Goal: Communication & Community: Ask a question

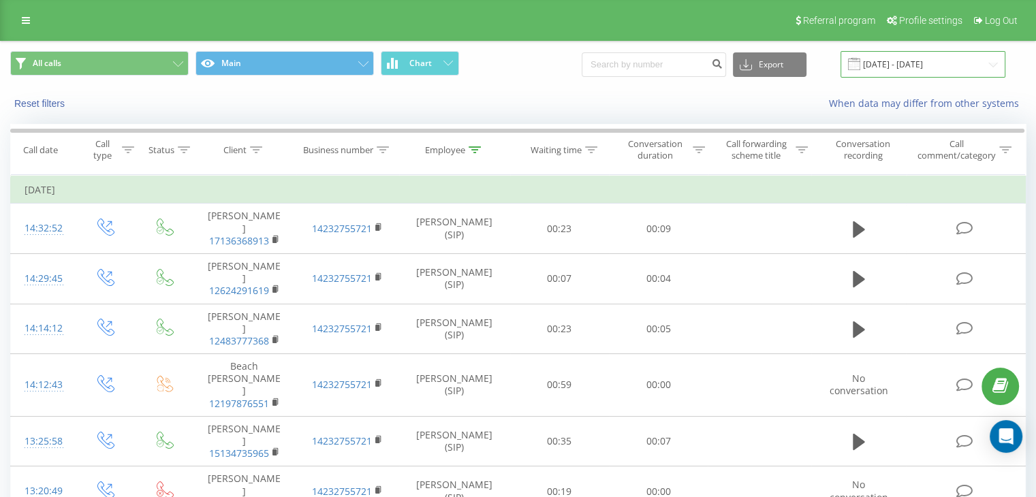
click at [924, 69] on input "[DATE] - [DATE]" at bounding box center [923, 64] width 165 height 27
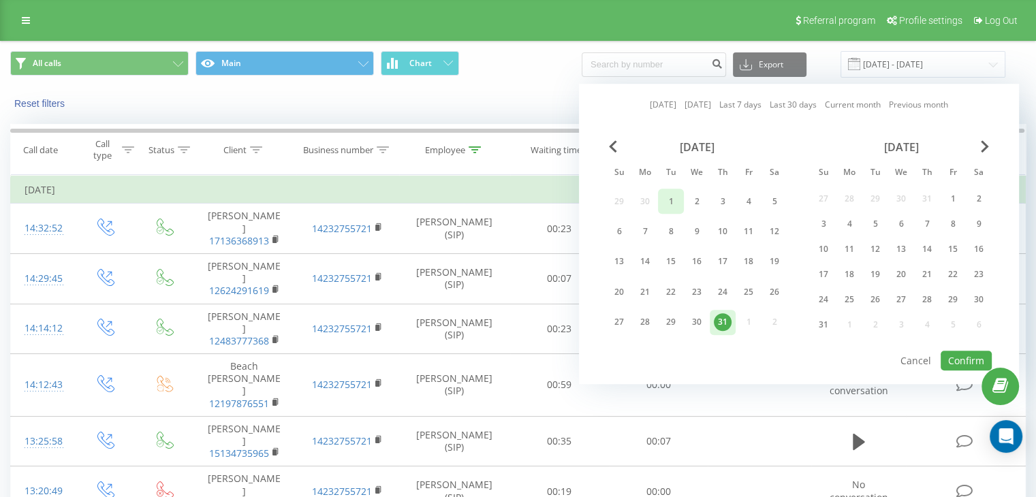
click at [662, 200] on div "1" at bounding box center [671, 202] width 18 height 18
click at [970, 362] on button "Confirm" at bounding box center [966, 361] width 51 height 20
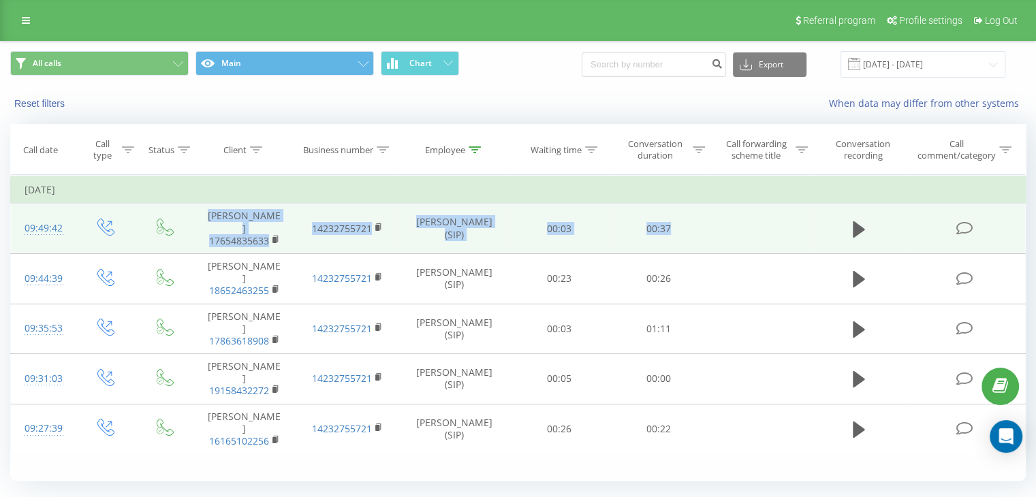
drag, startPoint x: 202, startPoint y: 216, endPoint x: 1004, endPoint y: 232, distance: 802.1
click at [1004, 232] on tr "09:49:42 [PERSON_NAME] 17654835633 14232755721 [PERSON_NAME] (SIP) 00:03 00:37" at bounding box center [518, 229] width 1015 height 50
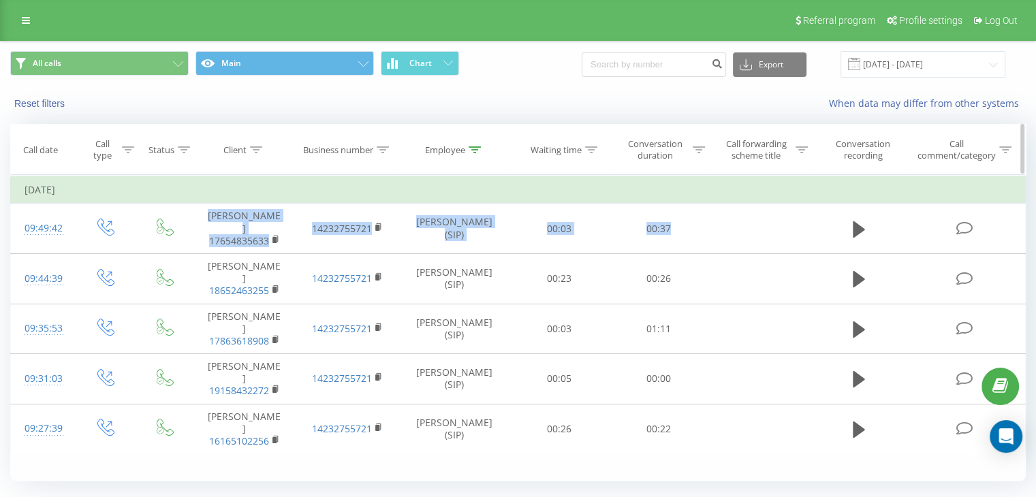
copy tr "[PERSON_NAME] 17654835633 14232755721 [PERSON_NAME] (SIP) 00:03 00:37"
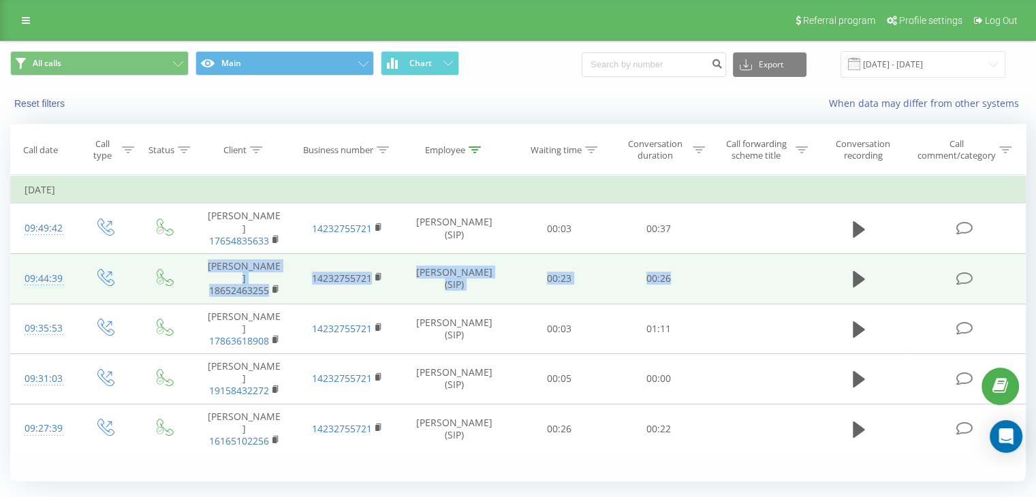
drag, startPoint x: 215, startPoint y: 249, endPoint x: 818, endPoint y: 268, distance: 603.3
click at [818, 268] on tr "09:44:39 [PERSON_NAME] 18652463255 14232755721 [PERSON_NAME] (SIP) 00:23 00:26" at bounding box center [518, 278] width 1015 height 50
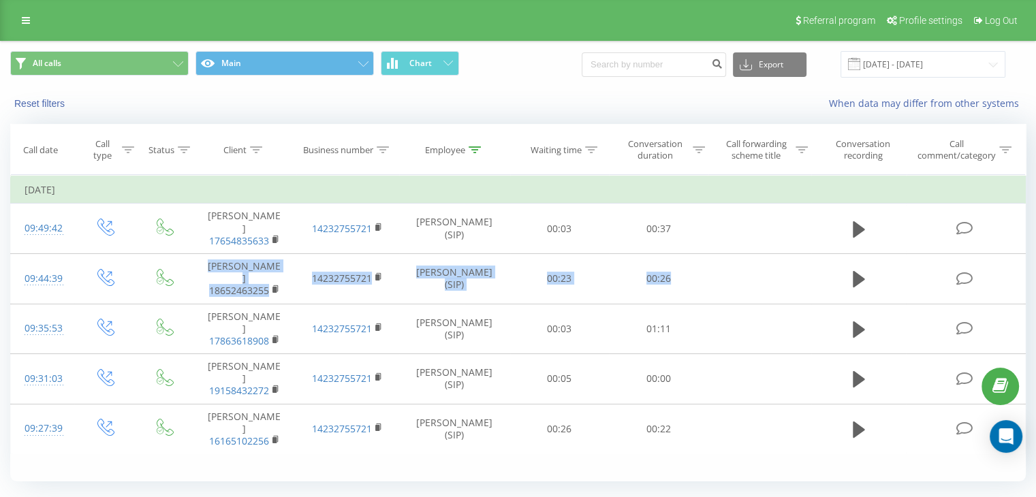
copy tr "[PERSON_NAME] 18652463255 14232755721 [PERSON_NAME] (SIP) 00:23 00:26"
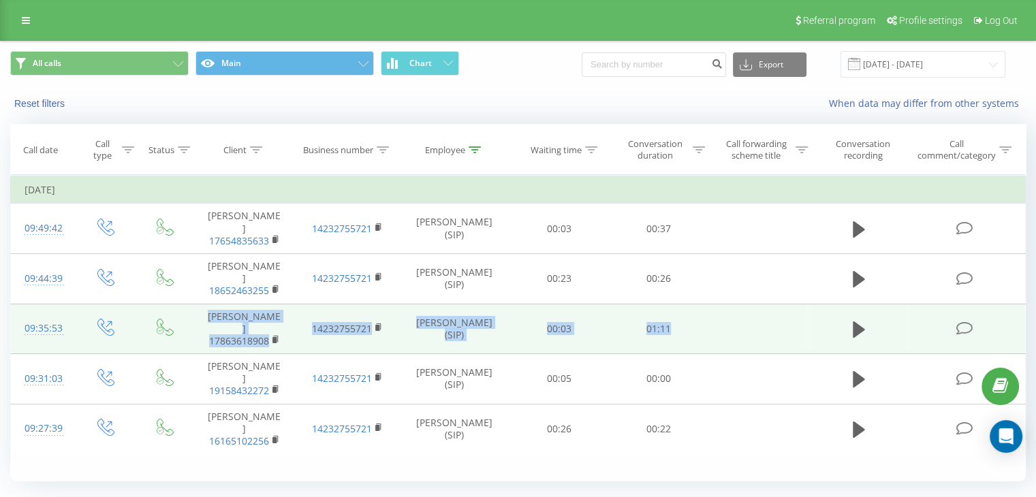
drag, startPoint x: 211, startPoint y: 292, endPoint x: 687, endPoint y: 309, distance: 476.5
click at [687, 309] on tr "09:35:53 [PERSON_NAME] 17863618908 14232755721 [PERSON_NAME] (SIP) 00:03 01:11" at bounding box center [518, 329] width 1015 height 50
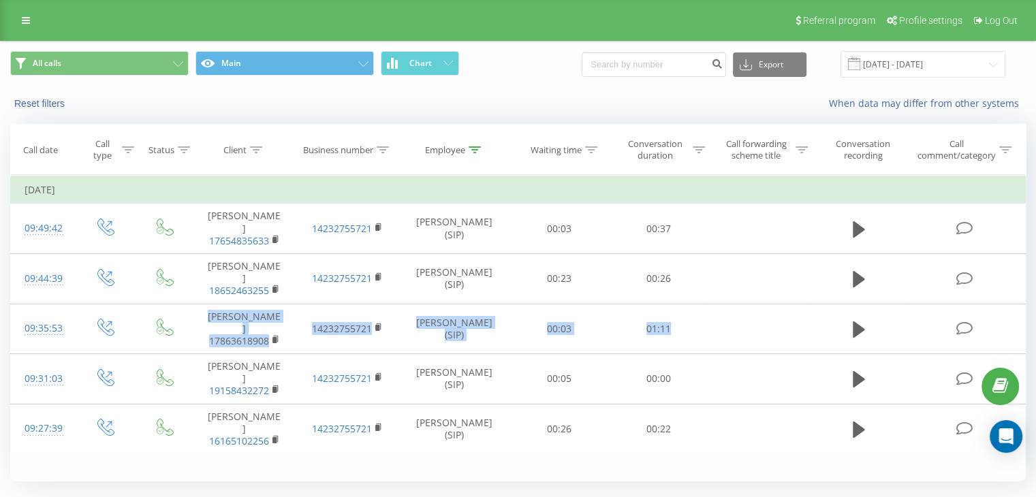
copy tr "[PERSON_NAME] 17863618908 14232755721 [PERSON_NAME] (SIP) 00:03 01:11"
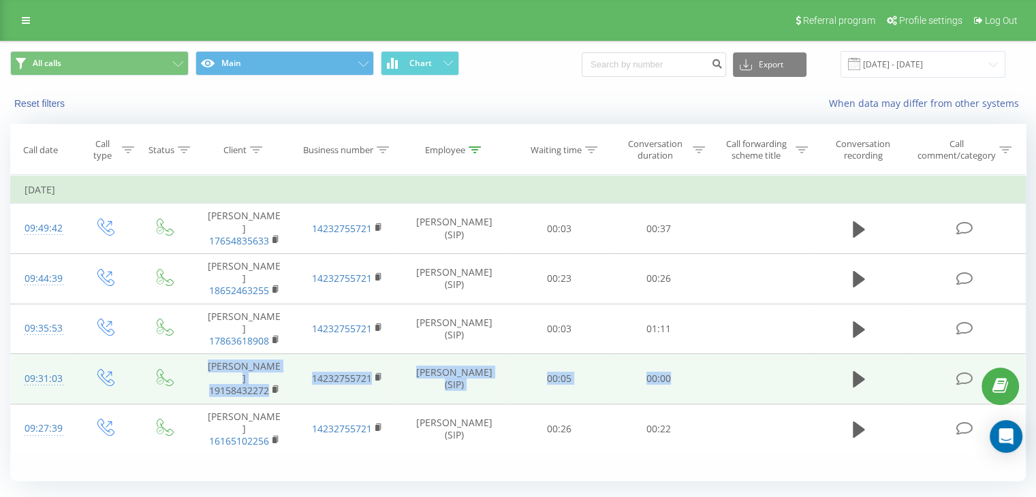
drag, startPoint x: 205, startPoint y: 331, endPoint x: 719, endPoint y: 351, distance: 514.8
click at [719, 354] on tr "09:31:03 [PERSON_NAME] 19158432272 14232755721 [PERSON_NAME] (SIP) 00:05 00:00" at bounding box center [518, 379] width 1015 height 50
copy tr "[PERSON_NAME] 19158432272 14232755721 [PERSON_NAME] (SIP) 00:05 00:00"
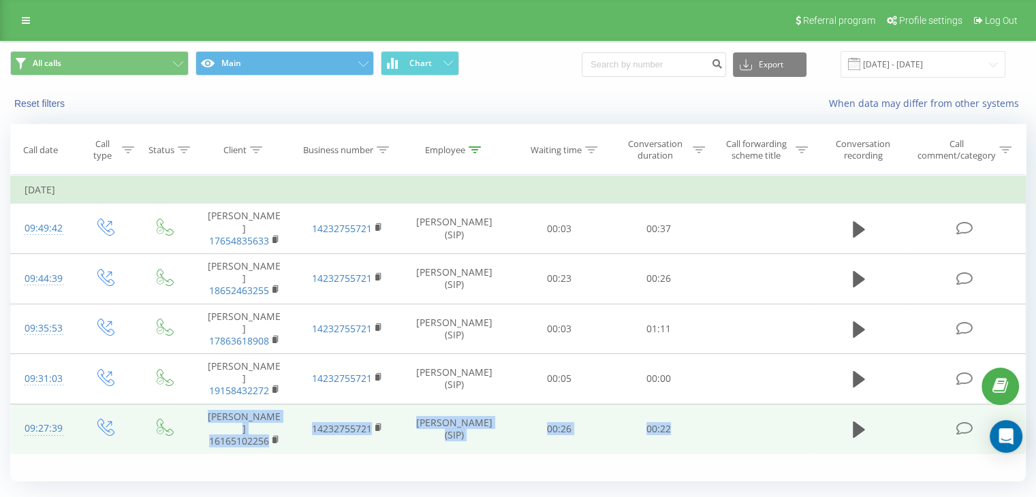
drag, startPoint x: 259, startPoint y: 384, endPoint x: 699, endPoint y: 398, distance: 440.3
click at [698, 404] on tr "09:27:39 [PERSON_NAME] 16165102256 14232755721 [PERSON_NAME] (SIP) 00:26 00:22" at bounding box center [518, 429] width 1015 height 50
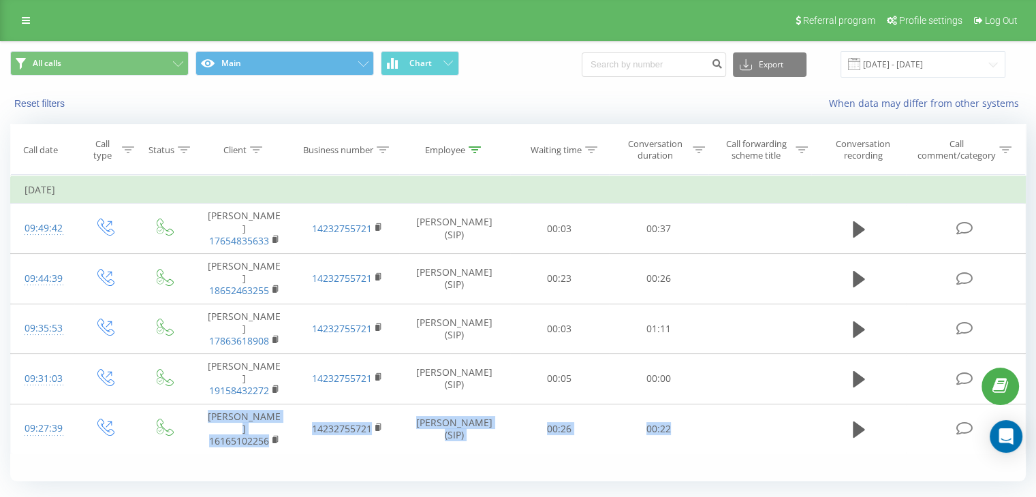
copy tr "[PERSON_NAME] 16165102256 14232755721 [PERSON_NAME] (SIP) 00:26 00:22"
click at [25, 22] on icon at bounding box center [26, 21] width 8 height 10
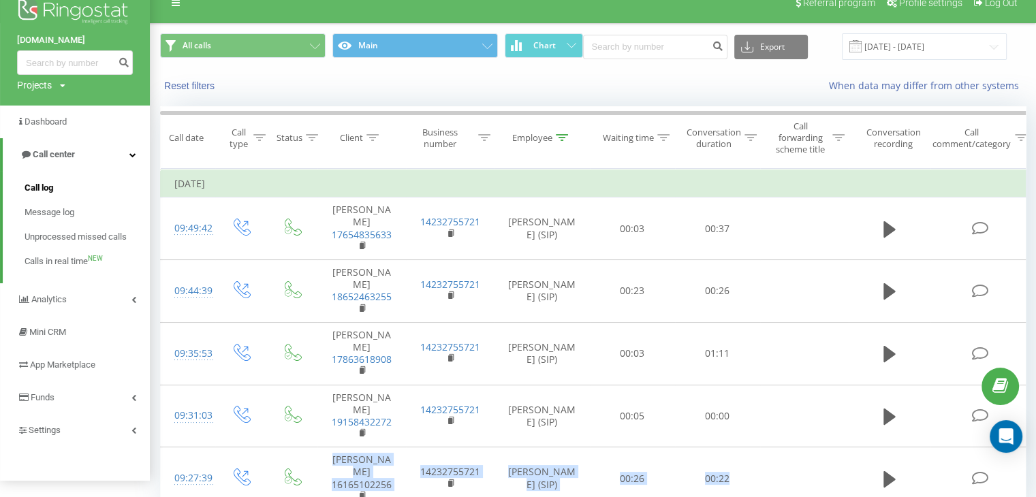
scroll to position [46, 0]
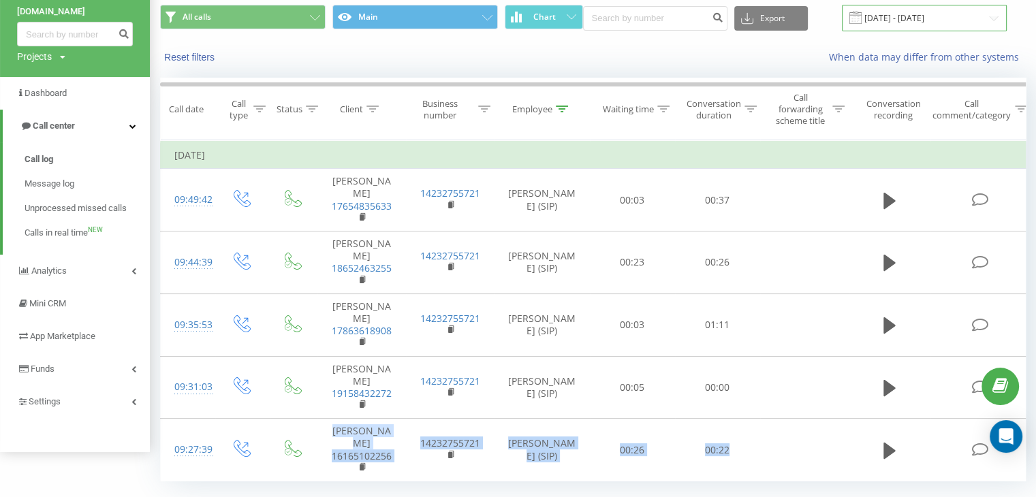
drag, startPoint x: 902, startPoint y: 20, endPoint x: 885, endPoint y: 29, distance: 19.2
click at [902, 20] on input "[DATE] - [DATE]" at bounding box center [924, 18] width 165 height 27
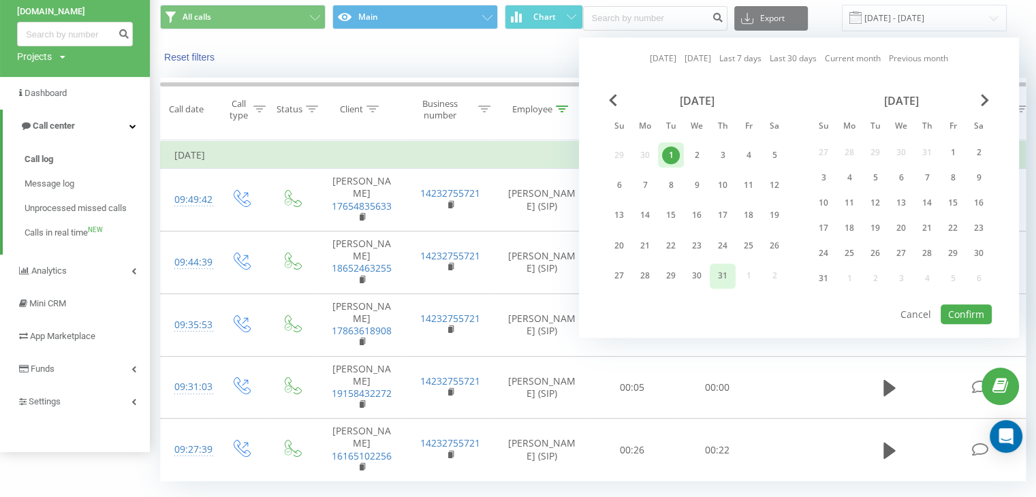
click at [724, 267] on div "31" at bounding box center [723, 276] width 18 height 18
click at [672, 162] on div "1" at bounding box center [671, 154] width 26 height 25
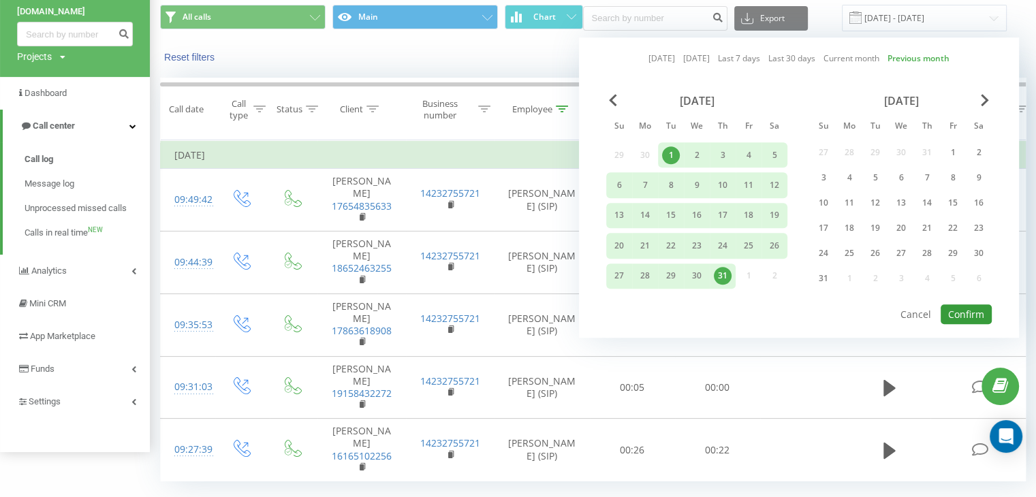
click at [979, 311] on button "Confirm" at bounding box center [966, 315] width 51 height 20
type input "[DATE] - [DATE]"
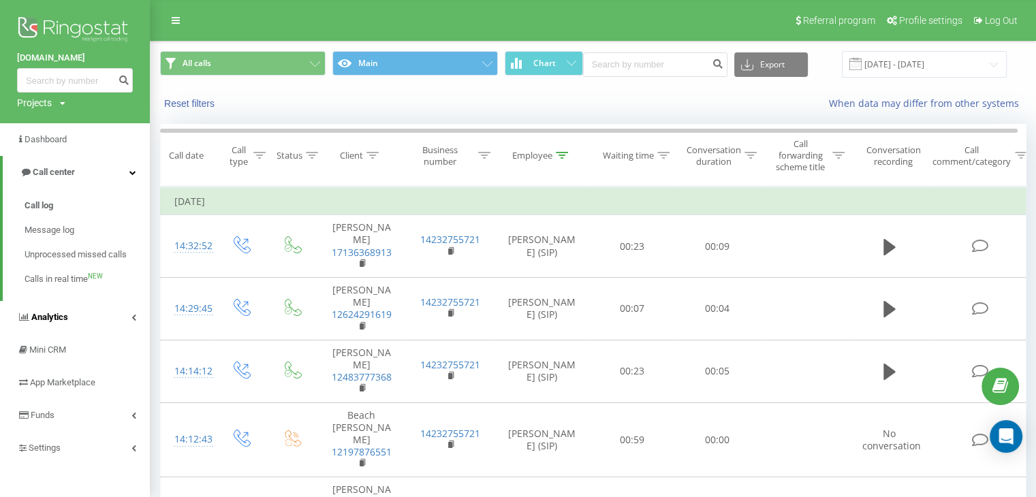
click at [82, 322] on link "Analytics" at bounding box center [75, 317] width 150 height 33
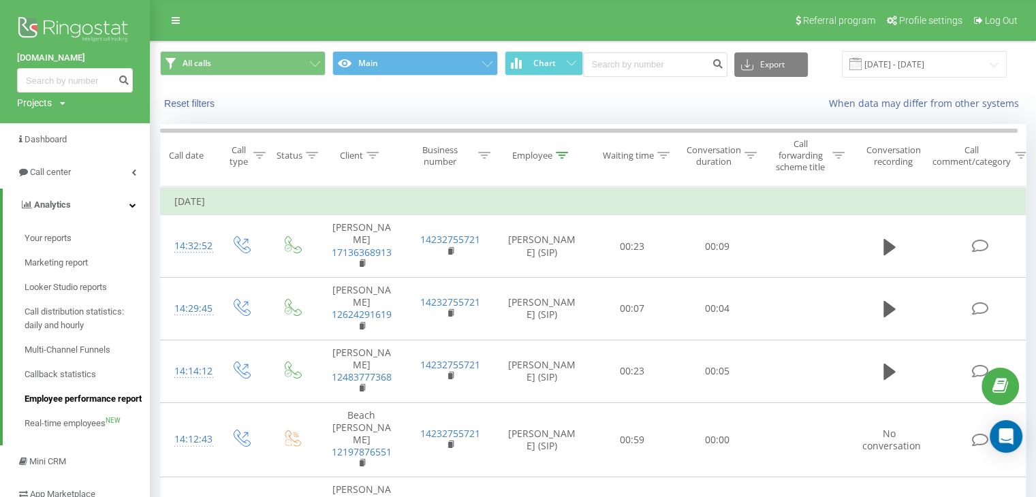
click at [73, 399] on span "Employee performance report" at bounding box center [83, 399] width 117 height 14
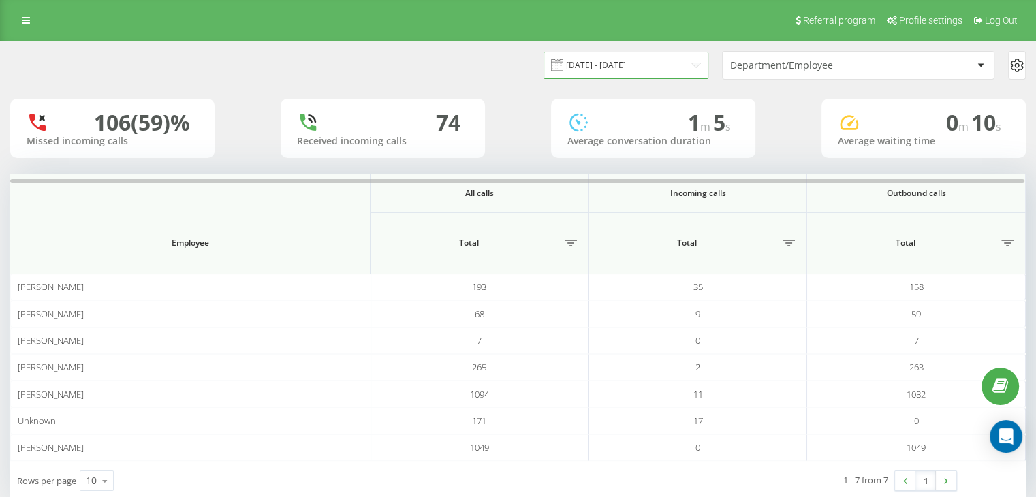
click at [662, 72] on input "20.07.2025 - 20.08.2025" at bounding box center [626, 65] width 165 height 27
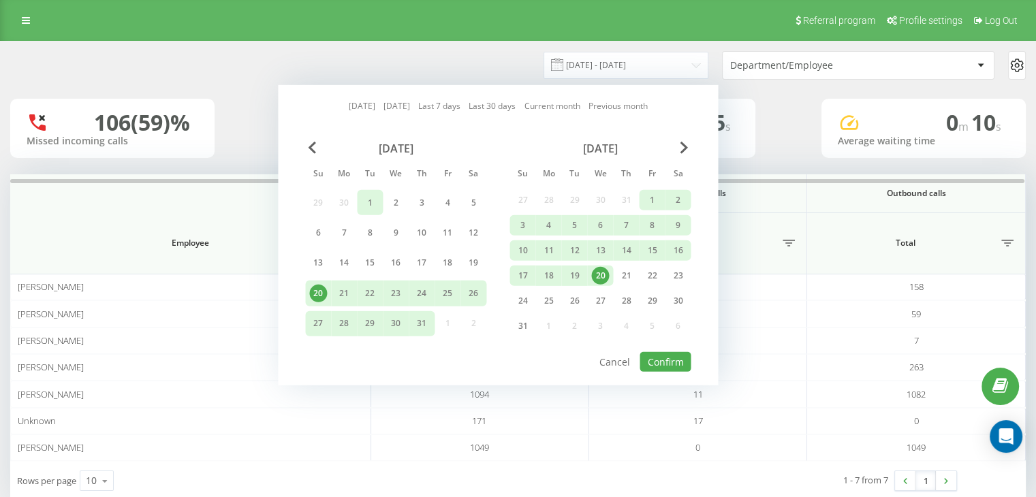
click at [381, 191] on div "1" at bounding box center [370, 202] width 26 height 25
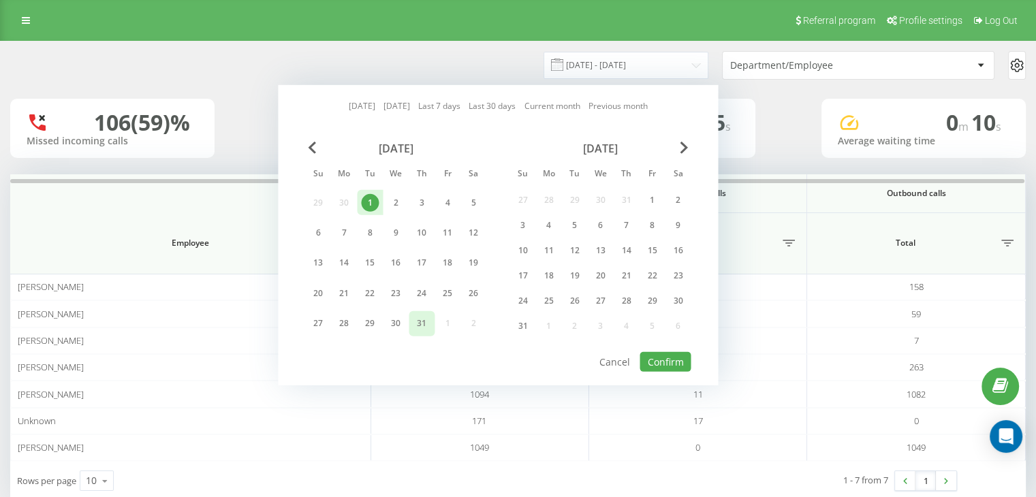
click at [420, 316] on div "31" at bounding box center [422, 324] width 18 height 18
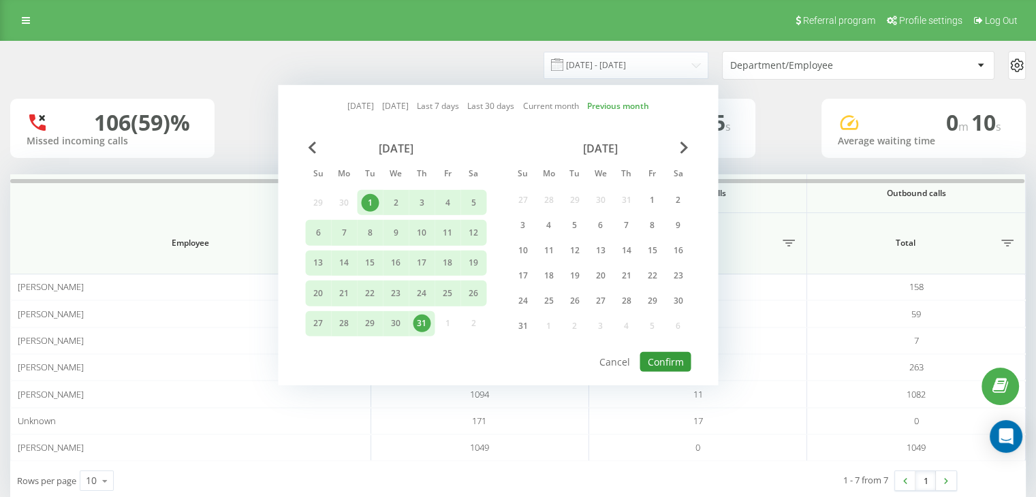
click at [653, 367] on button "Confirm" at bounding box center [665, 362] width 51 height 20
type input "[DATE] - [DATE]"
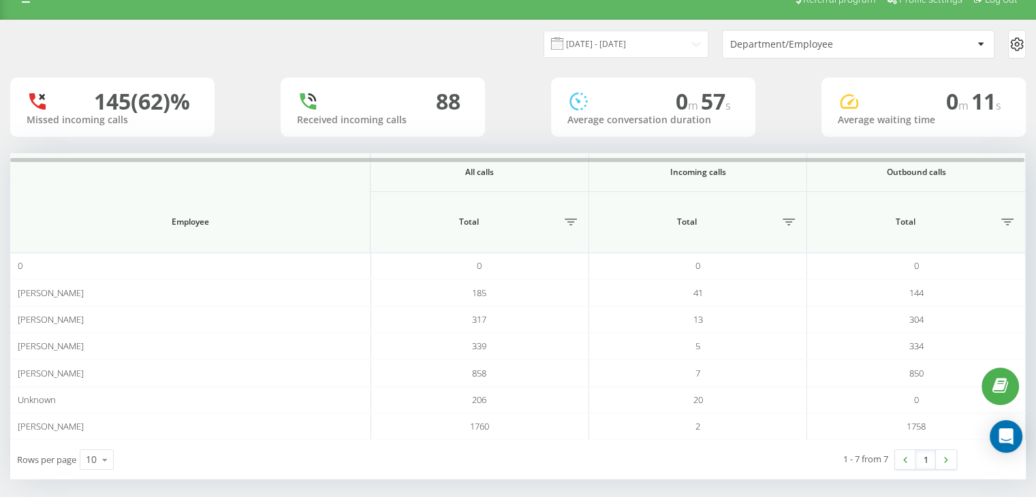
scroll to position [29, 0]
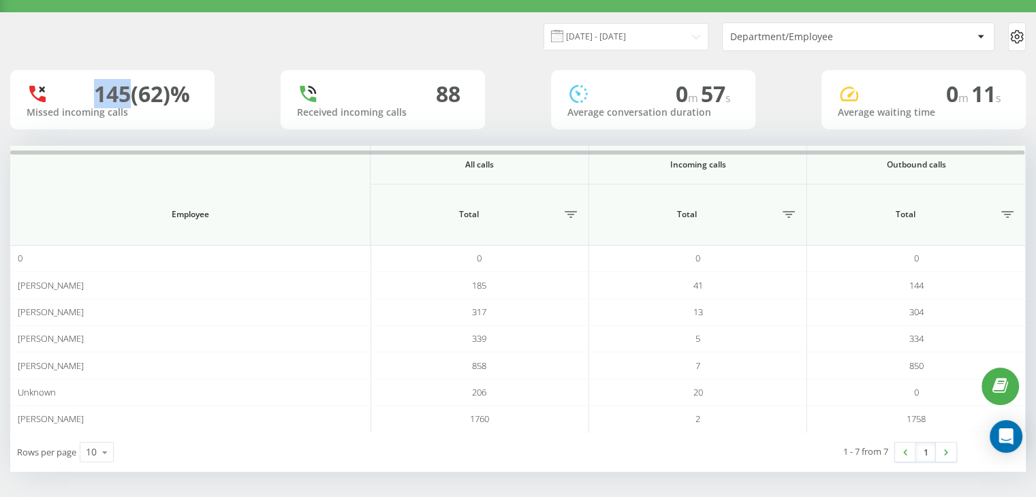
drag, startPoint x: 90, startPoint y: 87, endPoint x: 125, endPoint y: 88, distance: 35.4
click at [125, 88] on div "145 (62)%" at bounding box center [142, 94] width 96 height 26
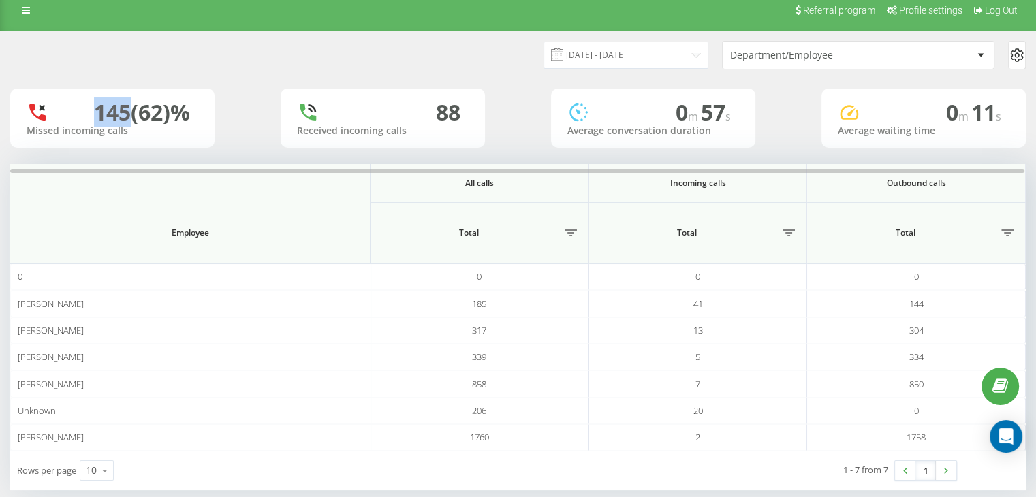
scroll to position [0, 0]
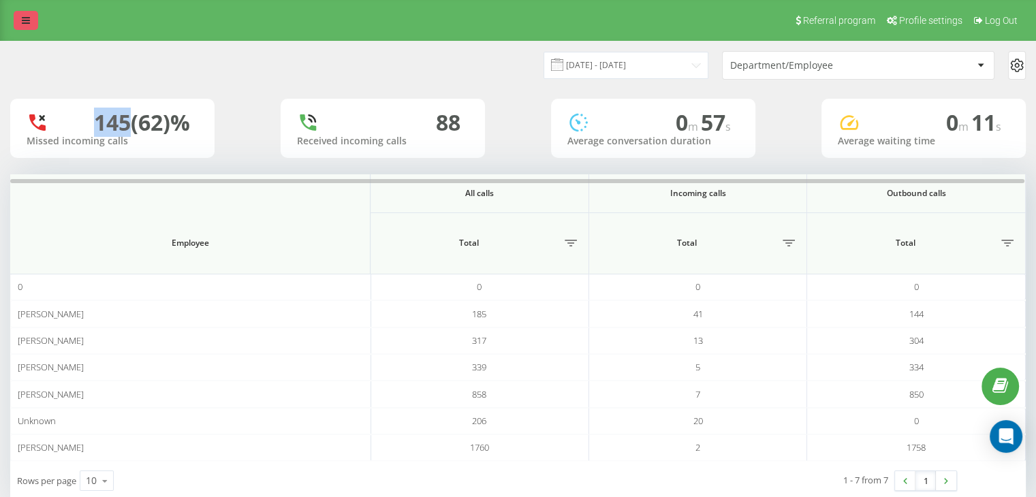
click at [29, 25] on icon at bounding box center [26, 21] width 8 height 10
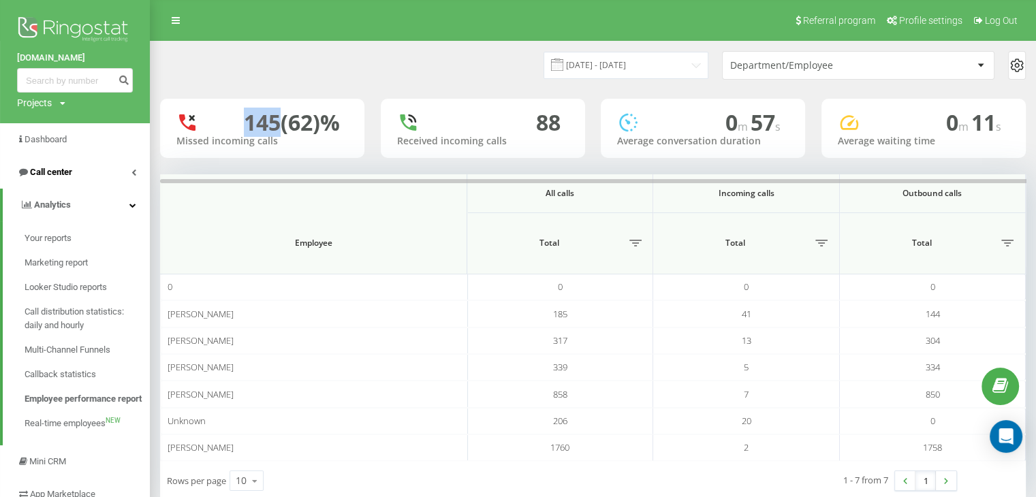
click at [42, 166] on span "Call center" at bounding box center [44, 173] width 55 height 14
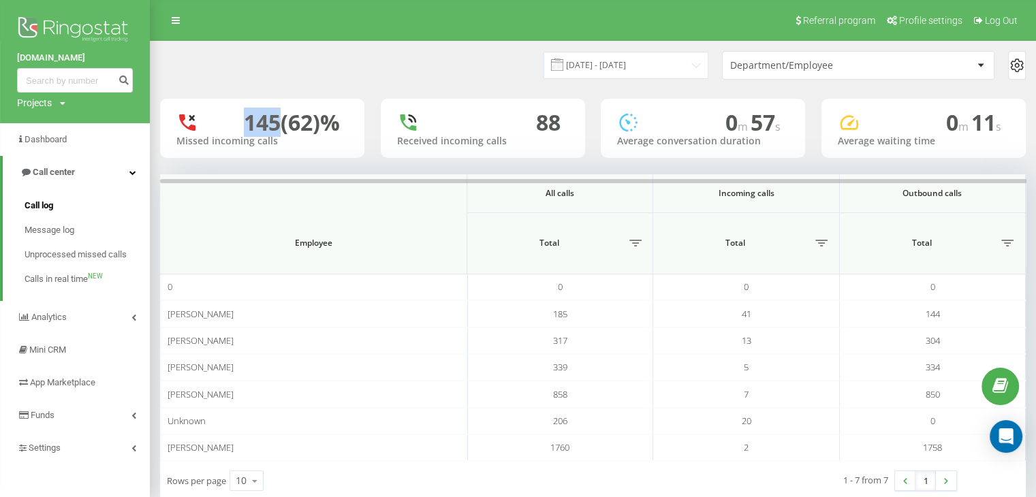
click at [48, 208] on span "Call log" at bounding box center [39, 206] width 29 height 14
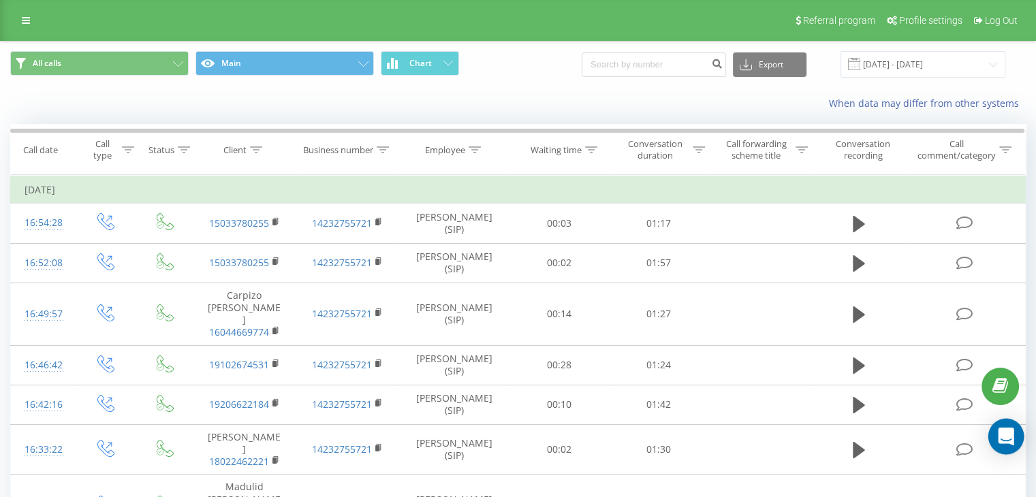
click at [1004, 442] on icon "Open Intercom Messenger" at bounding box center [1006, 437] width 18 height 18
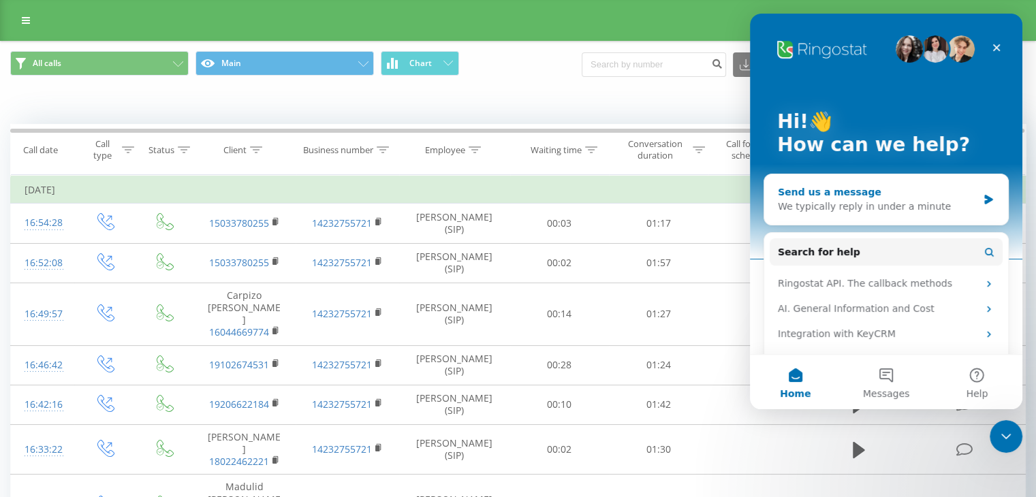
click at [895, 209] on div "We typically reply in under a minute" at bounding box center [878, 207] width 200 height 14
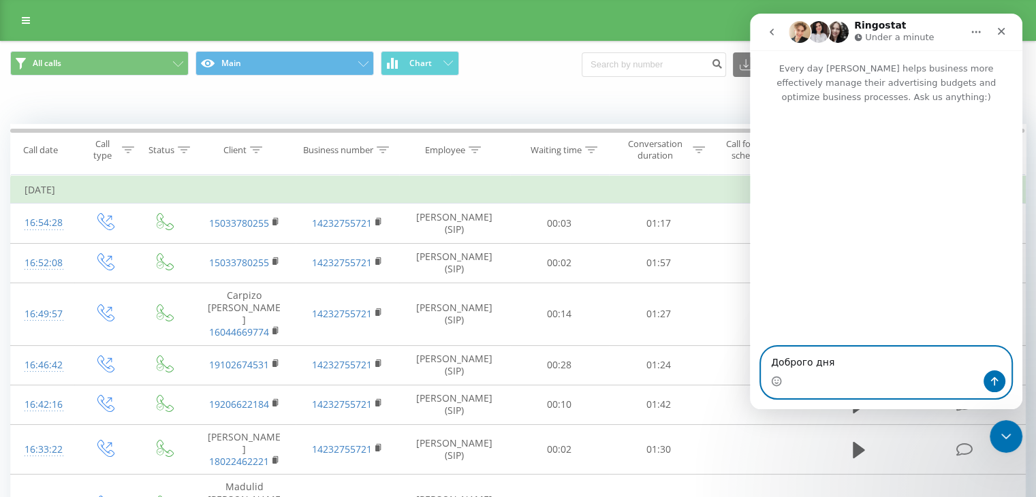
click at [854, 360] on textarea "Доброго дня" at bounding box center [886, 358] width 249 height 23
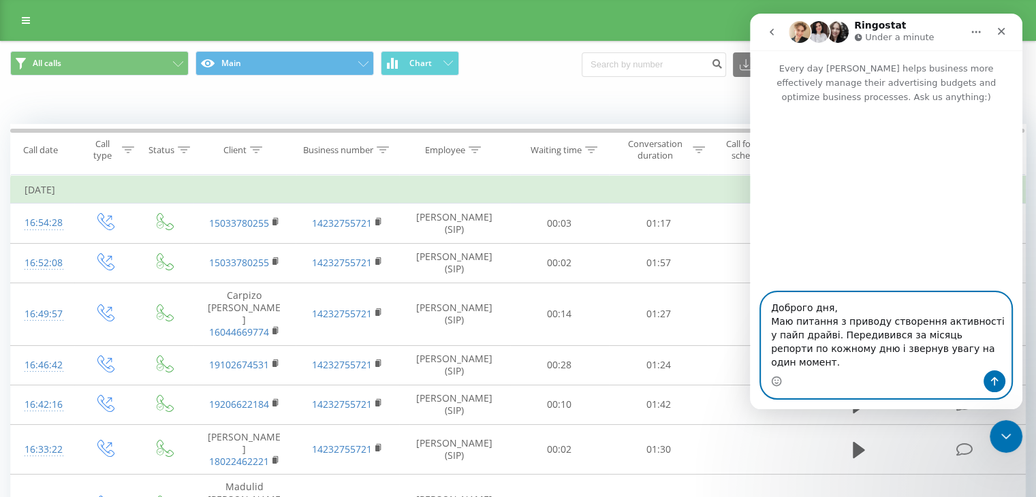
click at [940, 366] on textarea "Доброго дня, Маю питання з приводу створення активності у пайп драйві. Передиви…" at bounding box center [886, 332] width 249 height 78
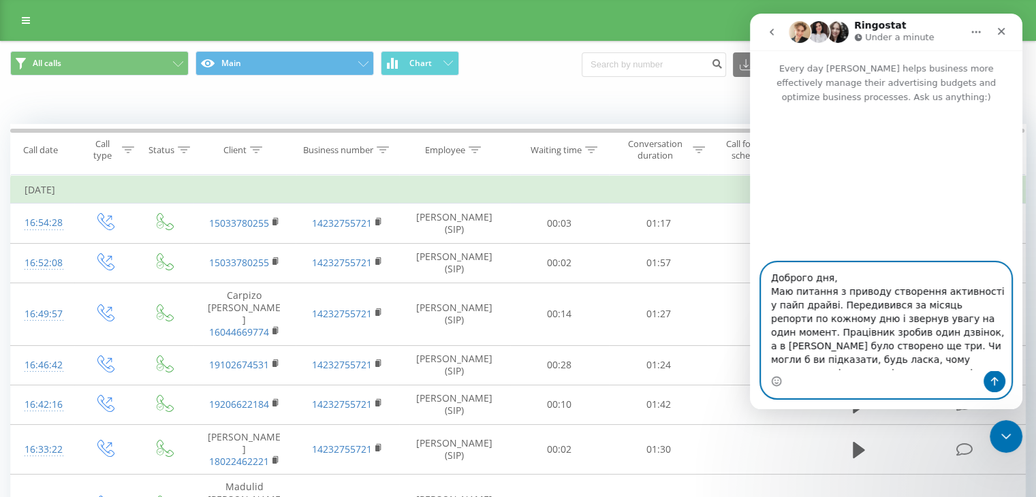
click at [883, 338] on textarea "Доброго дня, Маю питання з приводу створення активності у пайп драйві. Передиви…" at bounding box center [886, 317] width 249 height 108
click at [885, 336] on textarea "Доброго дня, Маю питання з приводу створення активності у пайп драйві. Передиви…" at bounding box center [886, 317] width 249 height 108
click at [986, 333] on textarea "Доброго дня, Маю питання з приводу створення активності у пайп драйві. Передиви…" at bounding box center [886, 317] width 249 height 108
click at [978, 336] on textarea "Доброго дня, Маю питання з приводу створення активності у пайп драйві. Передиви…" at bounding box center [886, 317] width 249 height 108
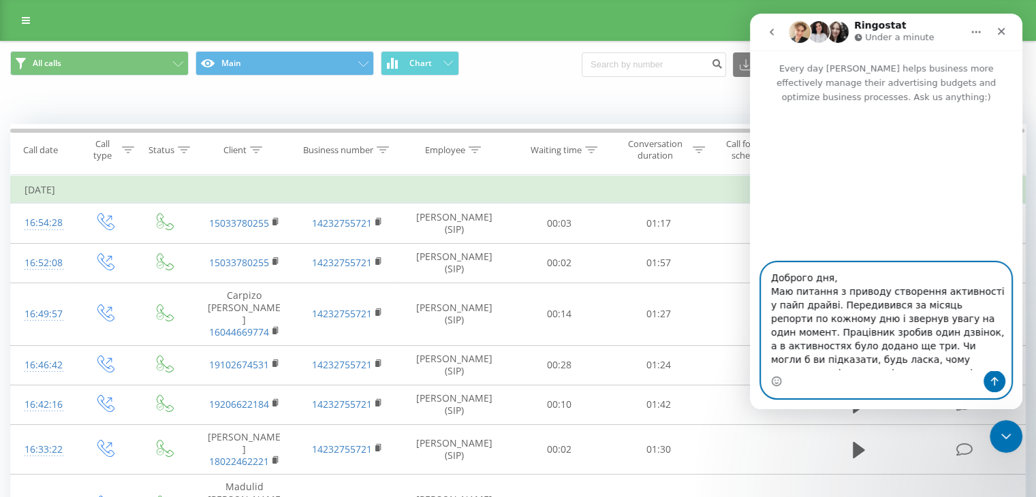
click at [963, 363] on textarea "Доброго дня, Маю питання з приводу створення активності у пайп драйві. Передиви…" at bounding box center [886, 317] width 249 height 108
type textarea "Доброго дня, Маю питання з приводу створення активності у пайп драйві. Передиви…"
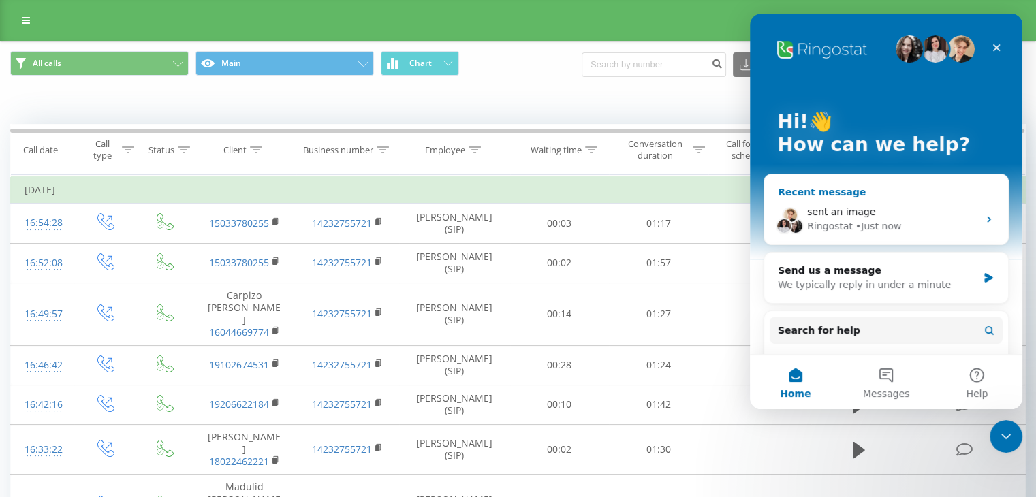
click at [914, 195] on div "sent an image Ringostat • Just now" at bounding box center [886, 219] width 244 height 50
click at [925, 206] on span "Вітаю! Перевіримо і напишу вам" at bounding box center [901, 211] width 181 height 11
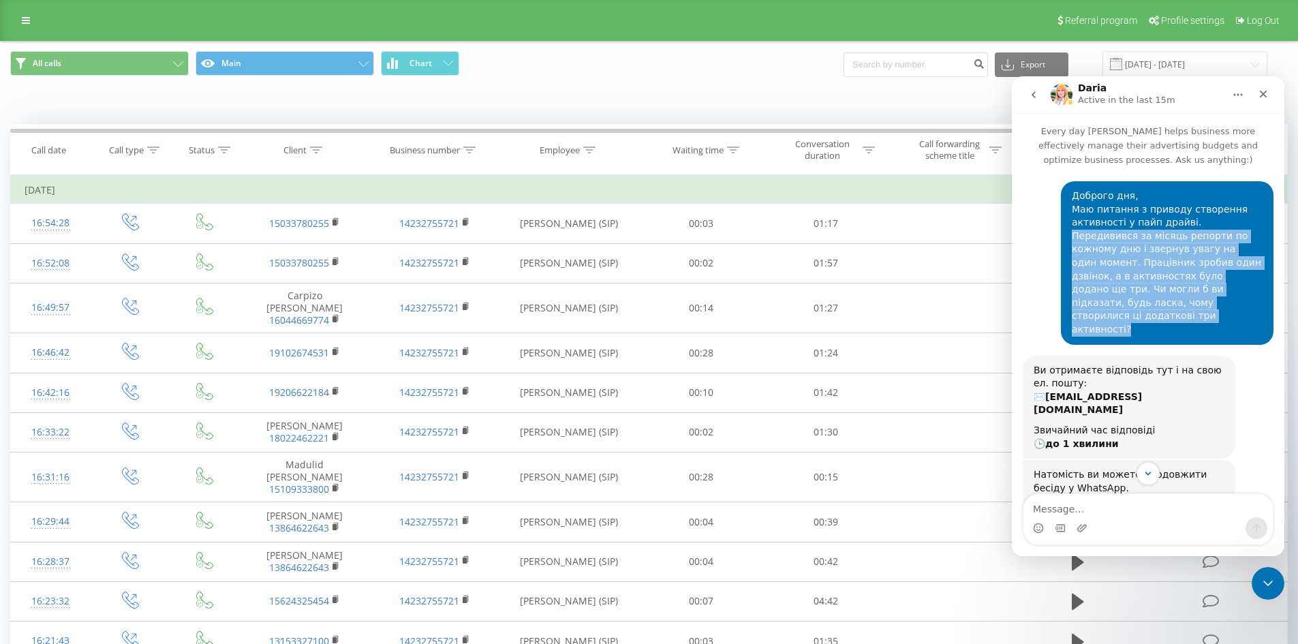
drag, startPoint x: 1113, startPoint y: 299, endPoint x: 1179, endPoint y: 220, distance: 102.6
click at [1046, 220] on div "Доброго дня, Маю питання з приводу створення активності у пайп драйві. Передиви…" at bounding box center [1167, 262] width 191 height 147
drag, startPoint x: 1179, startPoint y: 219, endPoint x: 1242, endPoint y: 278, distance: 86.3
click at [1046, 278] on div "Доброго дня, Маю питання з приводу створення активності у пайп драйві. Передиви…" at bounding box center [1167, 262] width 191 height 147
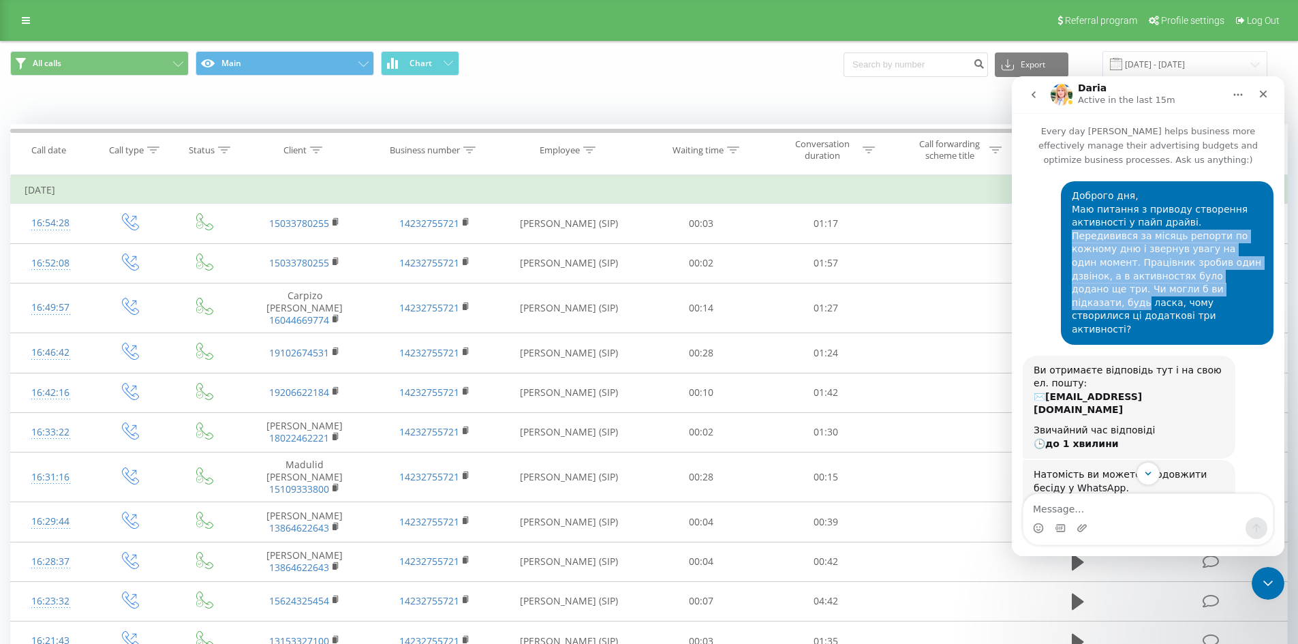
click at [1046, 251] on div "Доброго дня, Маю питання з приводу створення активності у пайп драйві. Передиви…" at bounding box center [1167, 262] width 191 height 147
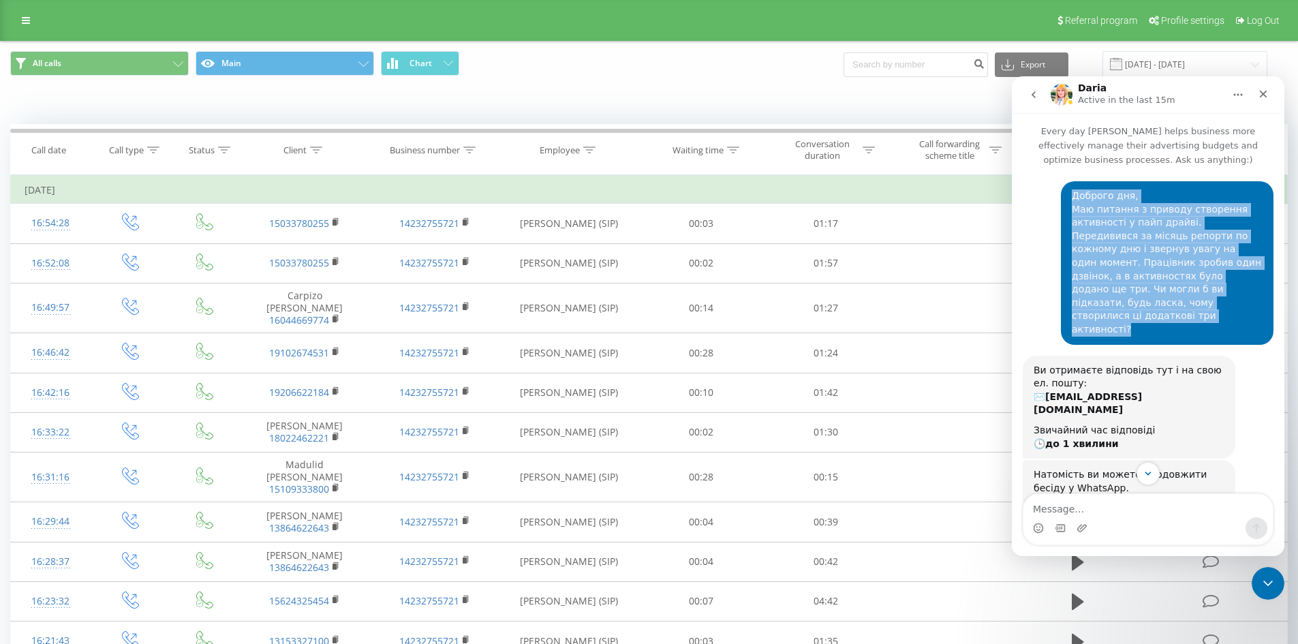
drag, startPoint x: 1115, startPoint y: 303, endPoint x: 1055, endPoint y: 198, distance: 120.8
click at [1046, 198] on div "Доброго дня, Маю питання з приводу створення активності у пайп драйві. Передиви…" at bounding box center [1167, 263] width 213 height 164
copy div "Доброго дня, Маю питання з приводу створення активності у пайп драйві. Передиви…"
